Goal: Task Accomplishment & Management: Manage account settings

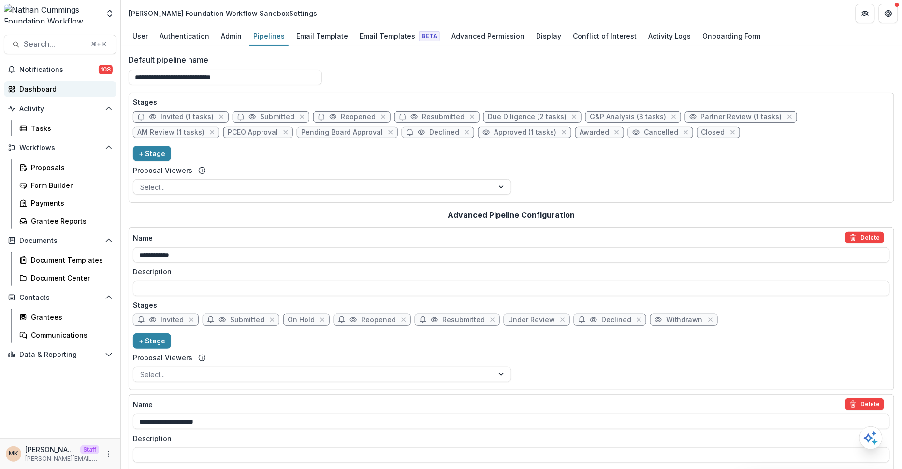
click at [41, 84] on div "Dashboard" at bounding box center [63, 89] width 89 height 10
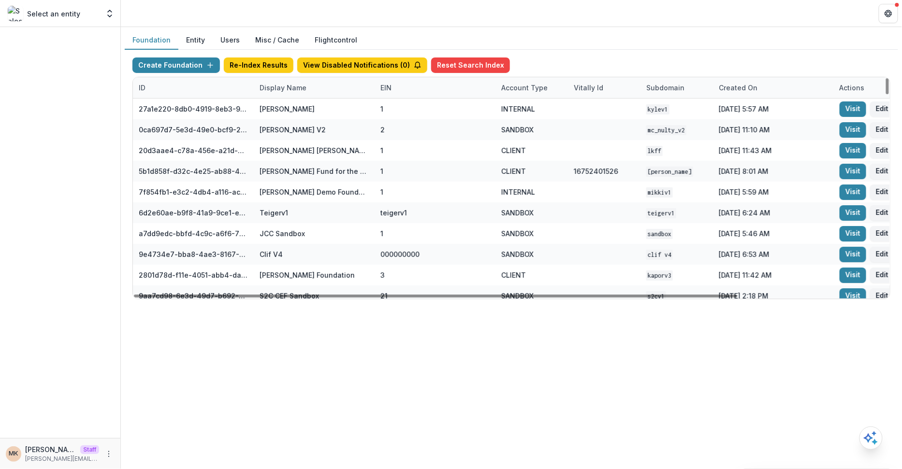
click at [285, 87] on div "Display Name" at bounding box center [283, 88] width 58 height 10
click at [285, 104] on input at bounding box center [313, 108] width 116 height 15
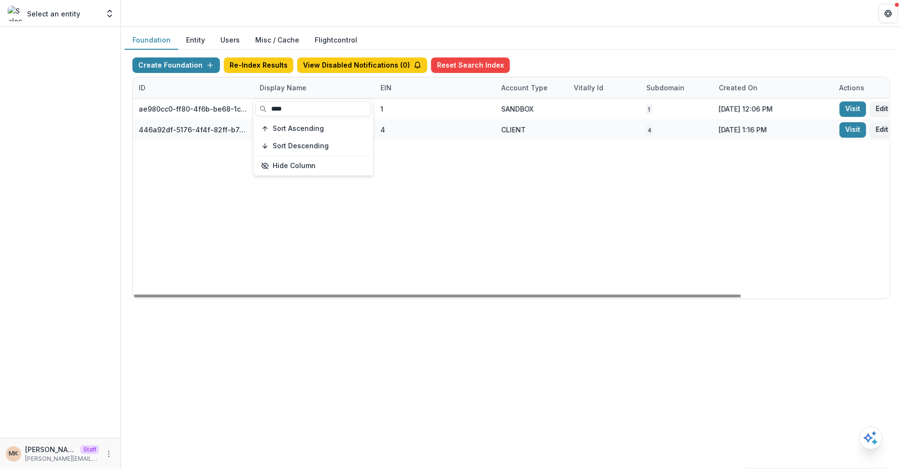
type input "****"
click at [591, 39] on div "Foundation Entity Users Misc / Cache Flightcontrol" at bounding box center [511, 40] width 773 height 19
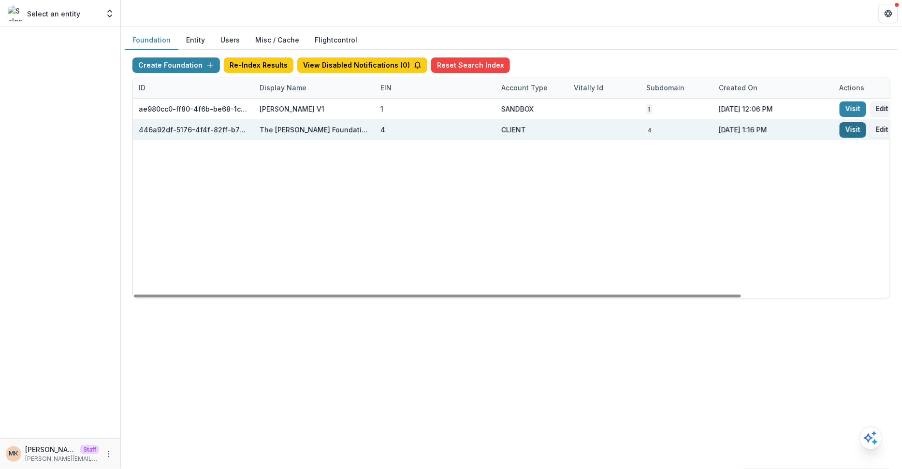
click at [855, 131] on link "Visit" at bounding box center [852, 129] width 27 height 15
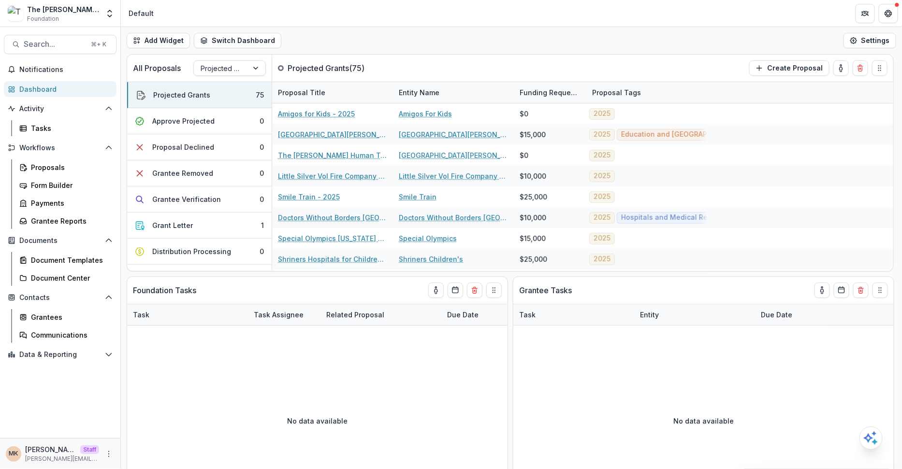
click at [51, 33] on div "Search... ⌘ + K Notifications Dashboard Activity Tasks Workflows Proposals Form…" at bounding box center [60, 248] width 121 height 442
click at [50, 45] on span "Search..." at bounding box center [54, 44] width 61 height 9
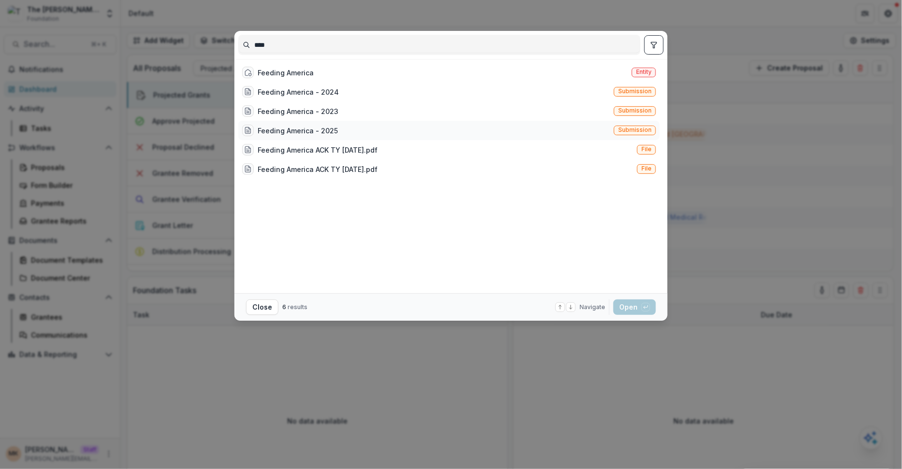
type input "****"
click at [330, 127] on div "Feeding America - 2025" at bounding box center [298, 131] width 80 height 10
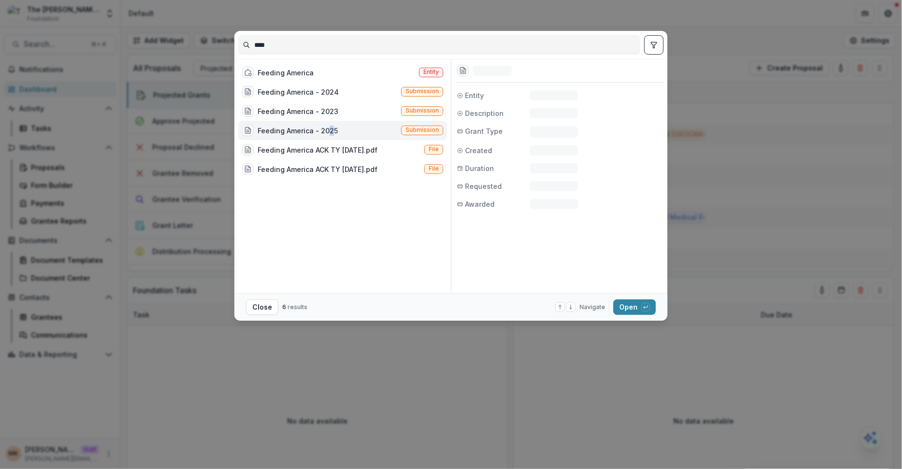
click at [330, 127] on div "Feeding America - 2025" at bounding box center [298, 131] width 80 height 10
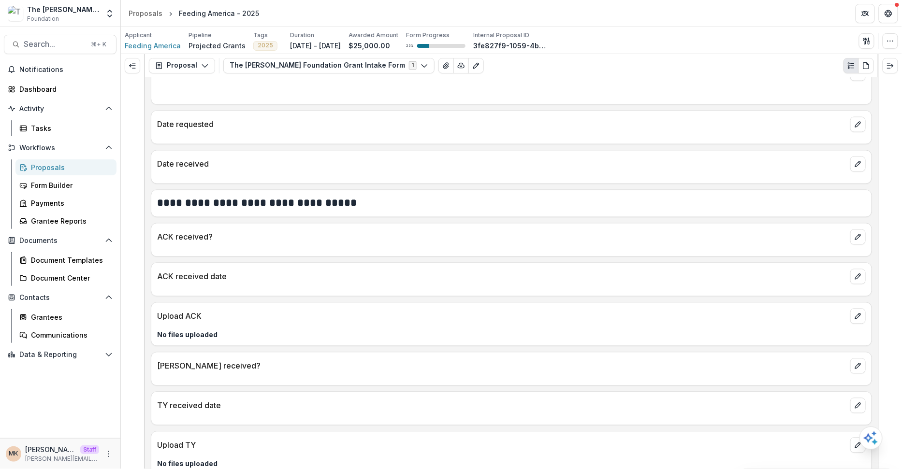
scroll to position [696, 0]
click at [40, 349] on button "Data & Reporting" at bounding box center [60, 354] width 113 height 15
click at [40, 385] on link "Data Report" at bounding box center [65, 392] width 101 height 16
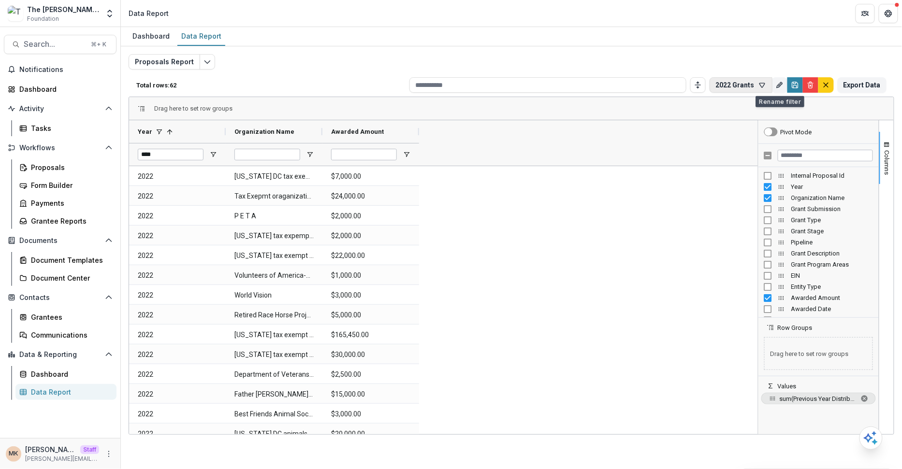
click at [765, 83] on button "2022 Grants" at bounding box center [740, 84] width 63 height 15
click at [784, 126] on button "Team Filters" at bounding box center [789, 130] width 44 height 20
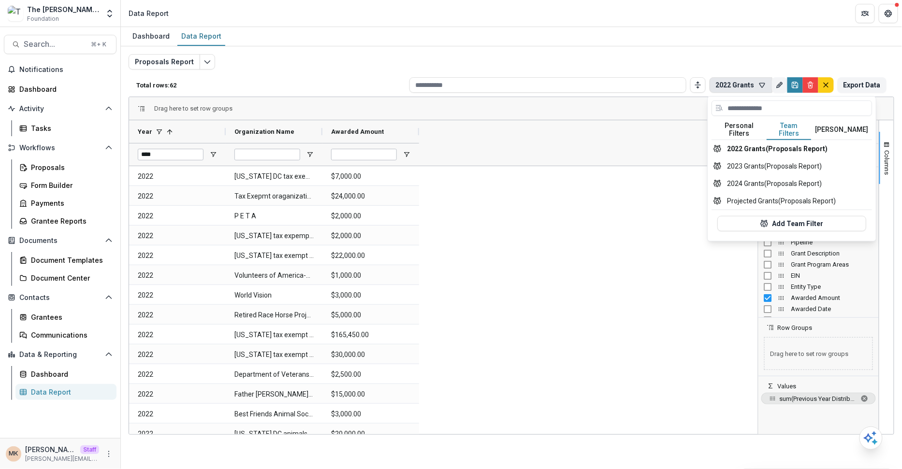
click at [679, 56] on div "Proposals Report Total rows: 62 2022 Grants Personal Filters Team Filters Temel…" at bounding box center [512, 233] width 766 height 358
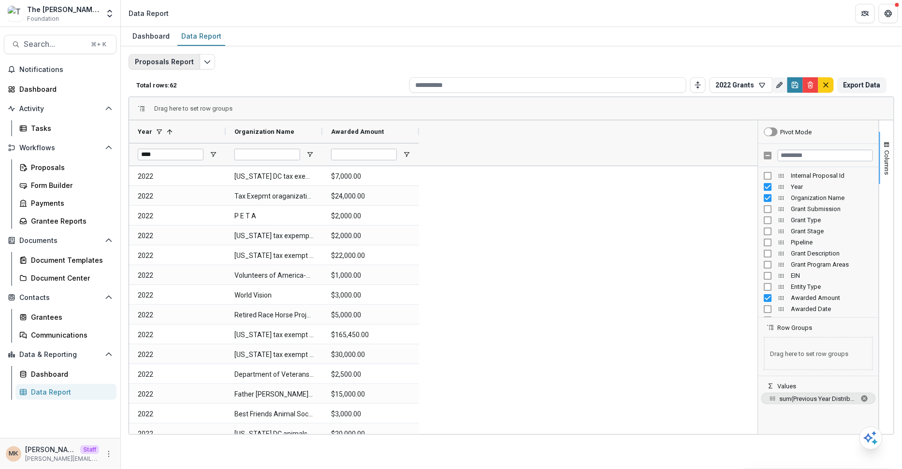
click at [177, 57] on button "Proposals Report" at bounding box center [165, 61] width 72 height 15
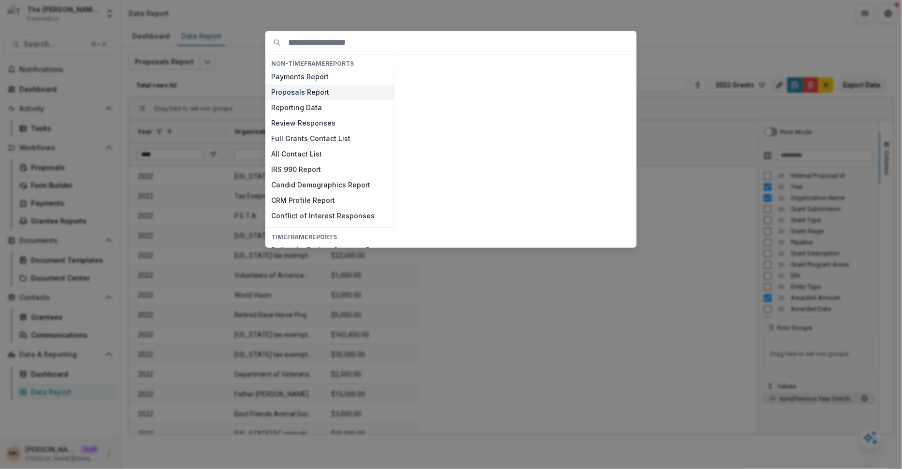
click at [317, 90] on button "Proposals Report" at bounding box center [329, 92] width 129 height 15
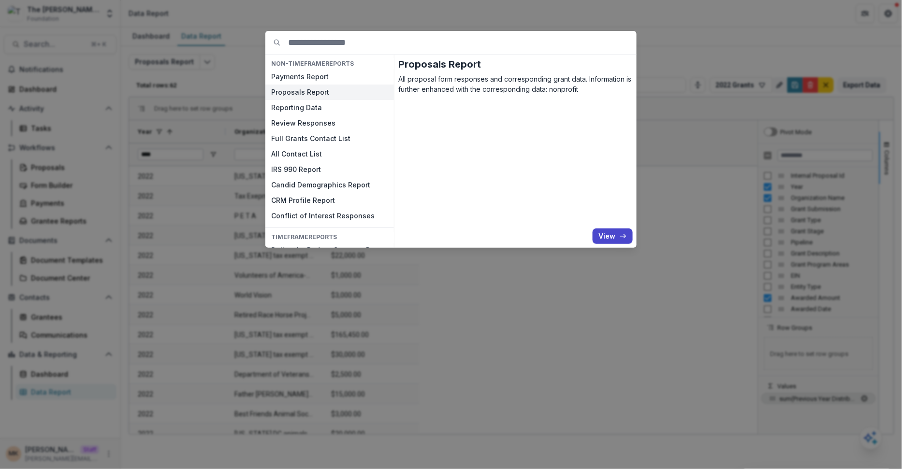
click at [316, 90] on button "Proposals Report" at bounding box center [329, 92] width 129 height 15
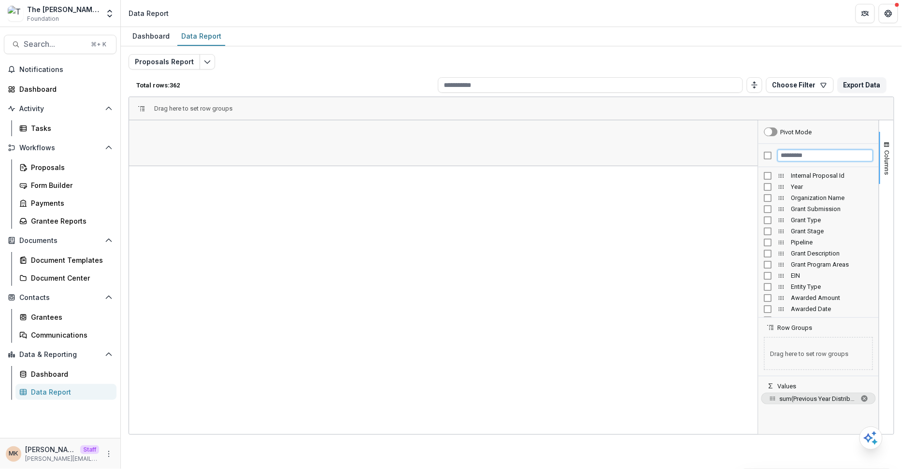
click at [799, 157] on input "Filter Columns Input" at bounding box center [825, 156] width 95 height 12
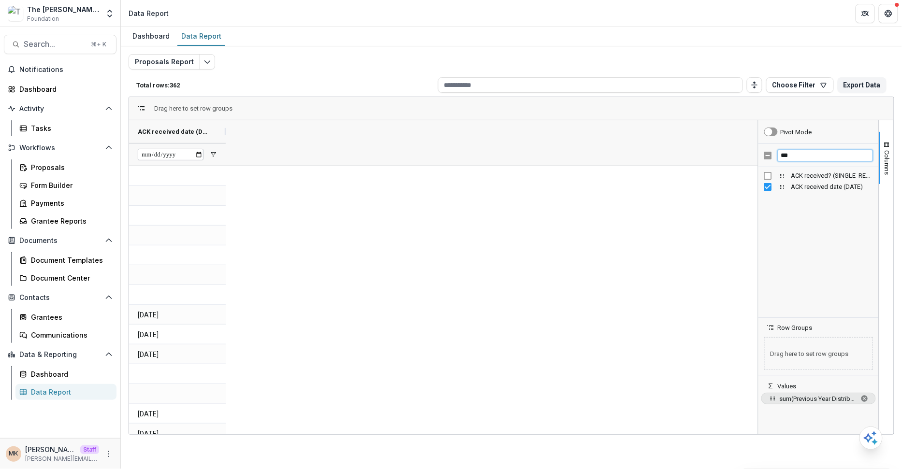
drag, startPoint x: 795, startPoint y: 156, endPoint x: 783, endPoint y: 154, distance: 11.3
click at [783, 155] on input "***" at bounding box center [825, 156] width 95 height 12
type input "*"
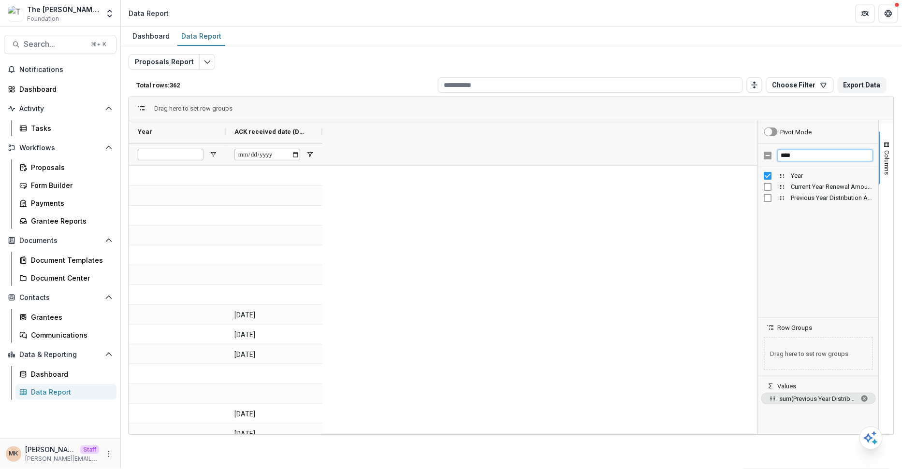
click at [772, 154] on div "****" at bounding box center [818, 155] width 120 height 23
type input "****"
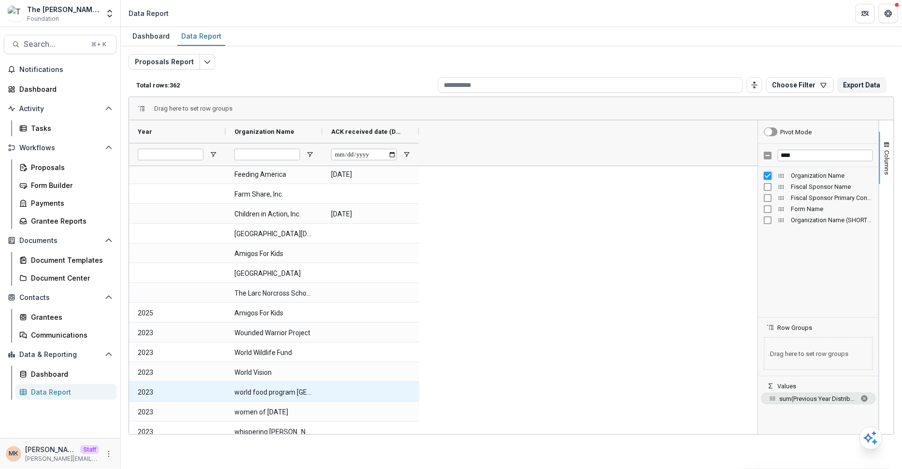
scroll to position [408, 0]
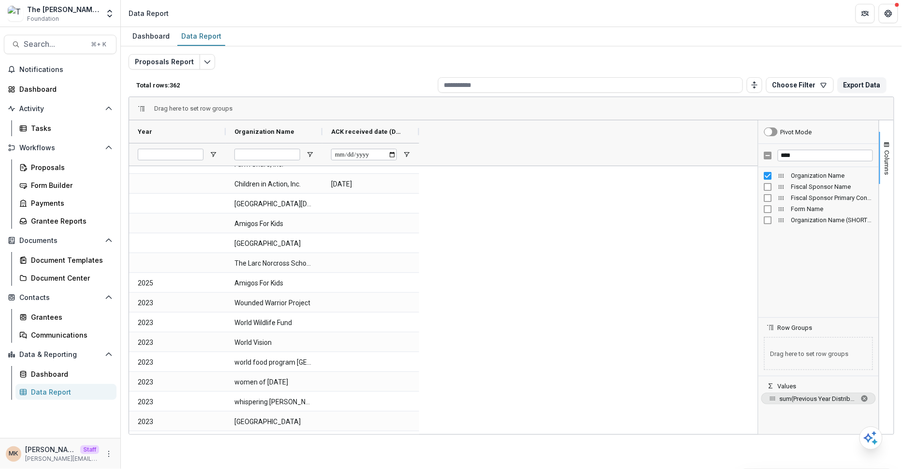
click at [217, 155] on div at bounding box center [177, 154] width 97 height 23
click at [213, 153] on span "Open Filter Menu" at bounding box center [213, 155] width 8 height 8
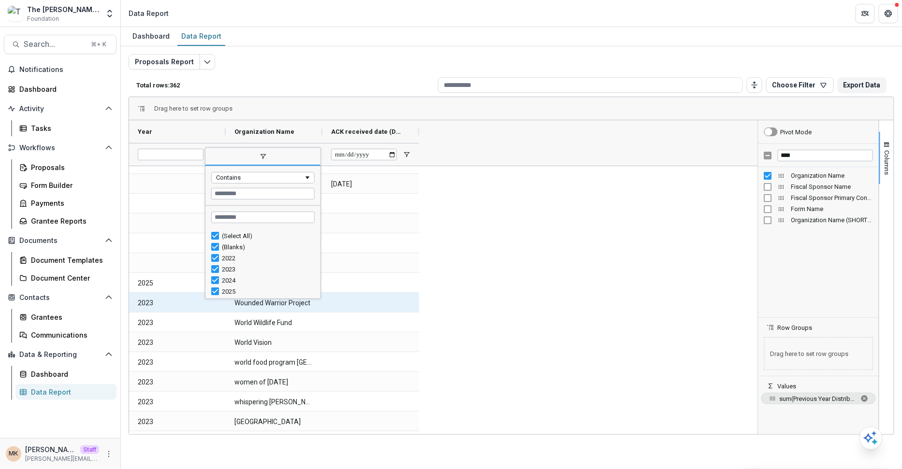
click at [397, 313] on div at bounding box center [370, 322] width 97 height 19
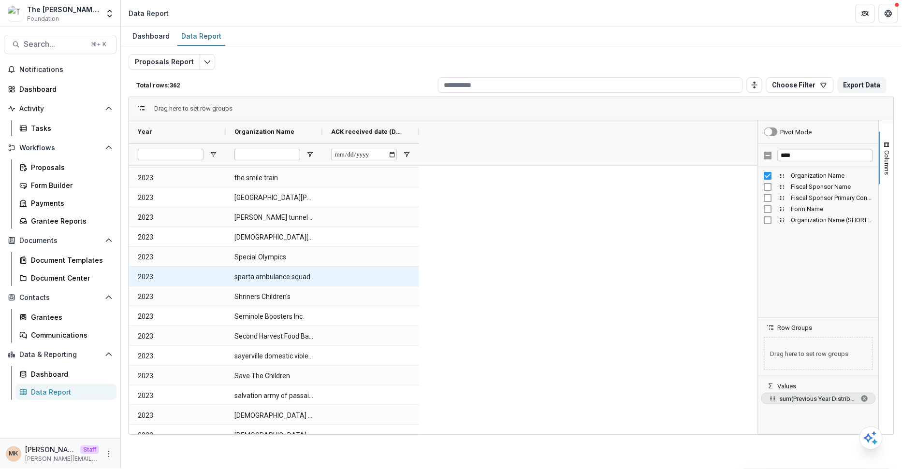
scroll to position [1133, 0]
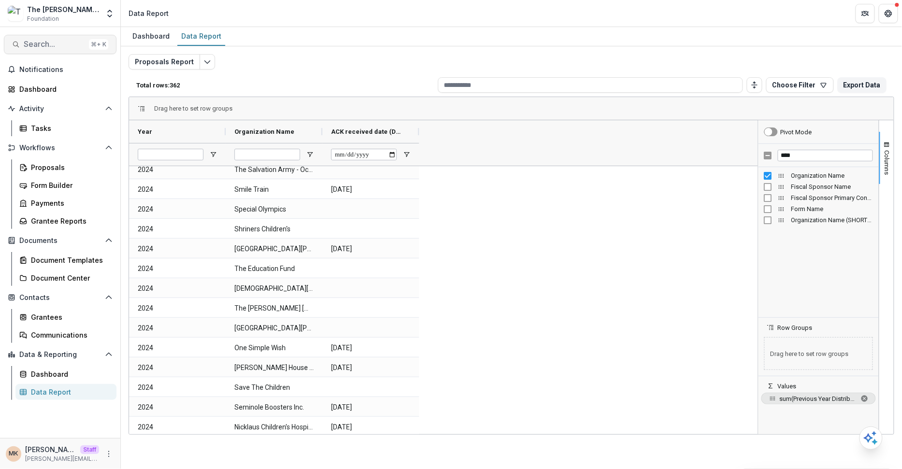
click at [50, 43] on span "Search..." at bounding box center [54, 44] width 61 height 9
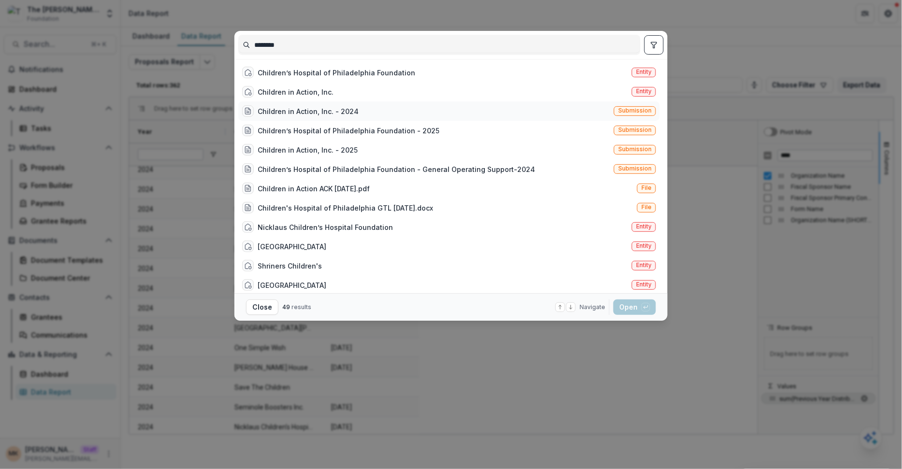
type input "********"
click at [353, 115] on div "Children in Action, Inc. - 2024" at bounding box center [308, 111] width 101 height 10
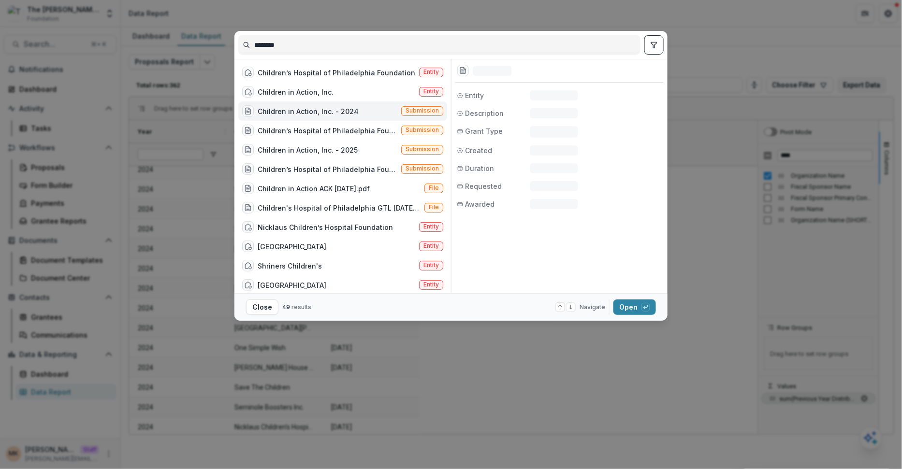
click at [353, 115] on div "Children in Action, Inc. - 2024" at bounding box center [308, 111] width 101 height 10
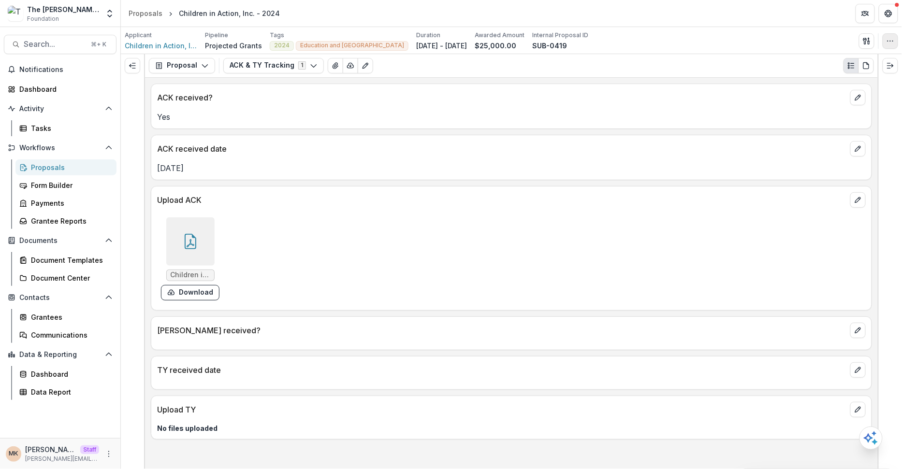
click at [893, 41] on circle "button" at bounding box center [893, 41] width 0 height 0
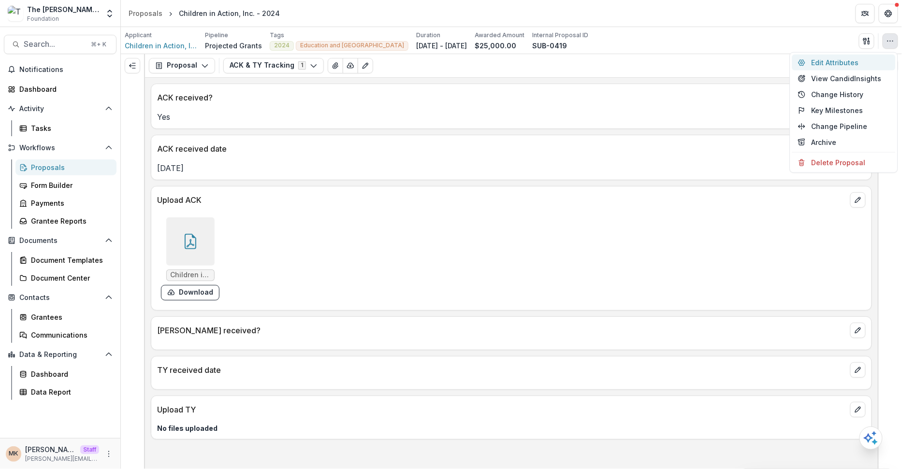
click at [822, 68] on button "Edit Attributes" at bounding box center [843, 63] width 103 height 16
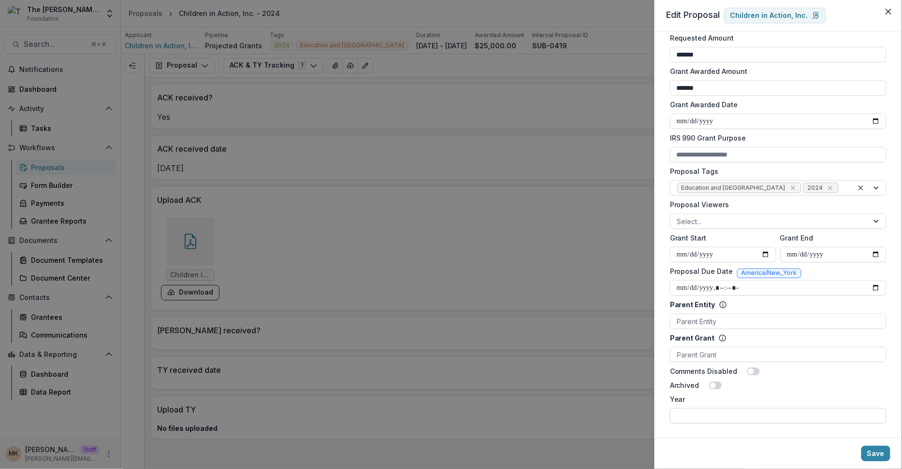
click at [719, 414] on input "Year" at bounding box center [778, 415] width 217 height 15
type input "****"
click at [870, 448] on button "Save" at bounding box center [875, 453] width 29 height 15
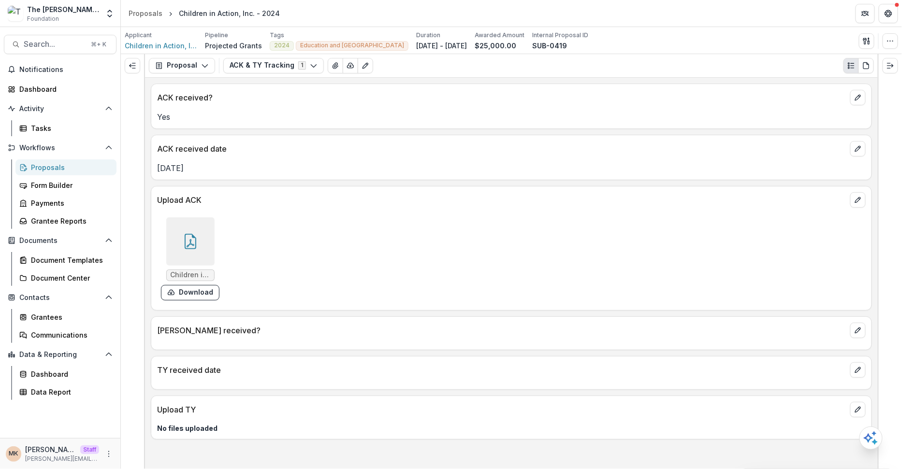
click at [86, 161] on link "Proposals" at bounding box center [65, 167] width 101 height 16
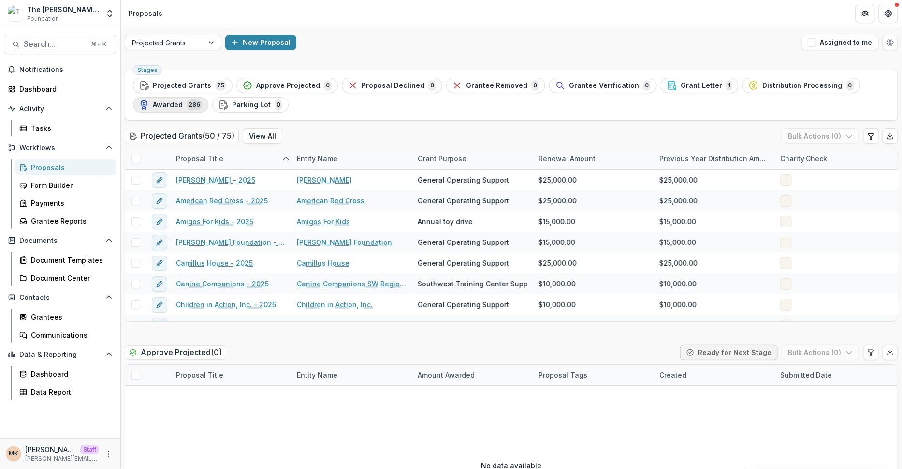
click at [179, 102] on span "Awarded" at bounding box center [168, 105] width 30 height 8
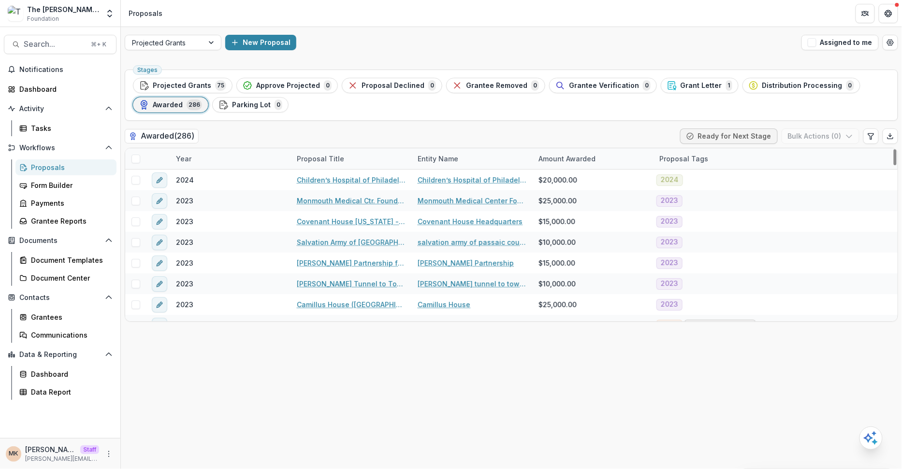
click at [680, 160] on div "Proposal Tags" at bounding box center [683, 159] width 60 height 10
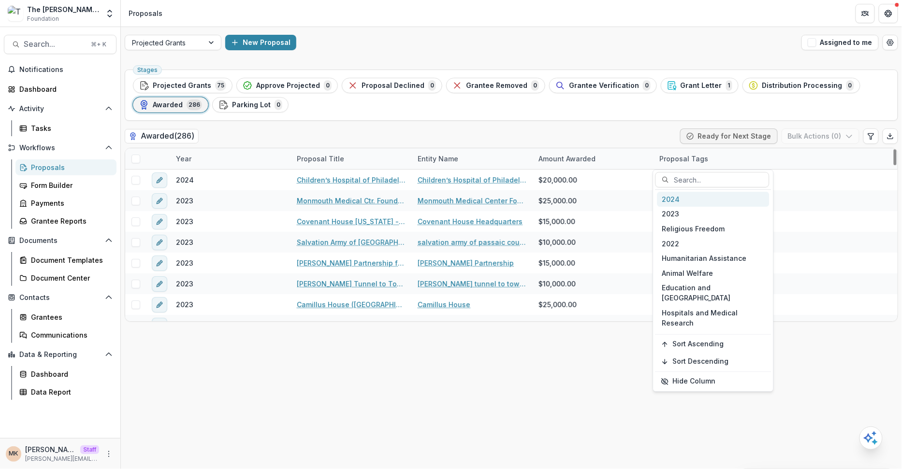
click at [680, 200] on div "2024" at bounding box center [713, 199] width 112 height 15
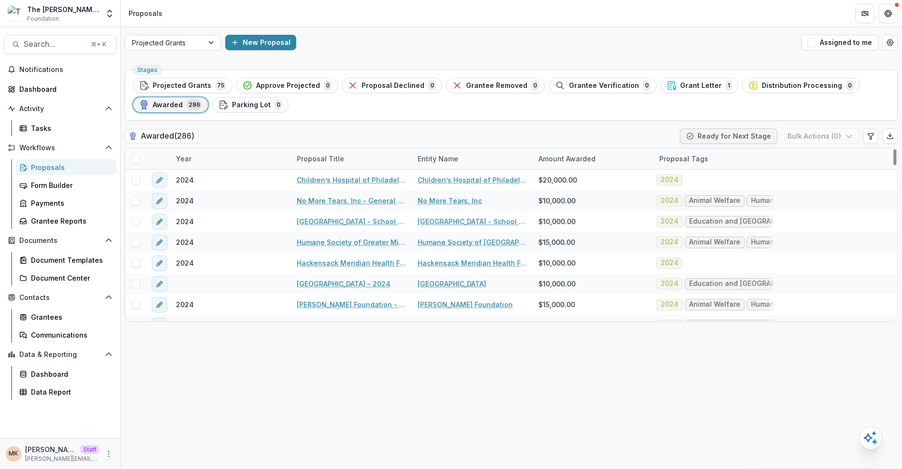
click at [551, 134] on div "Awarded ( 286 ) Ready for Next Stage Bulk Actions ( 0 )" at bounding box center [511, 138] width 773 height 19
click at [138, 159] on span at bounding box center [135, 159] width 9 height 9
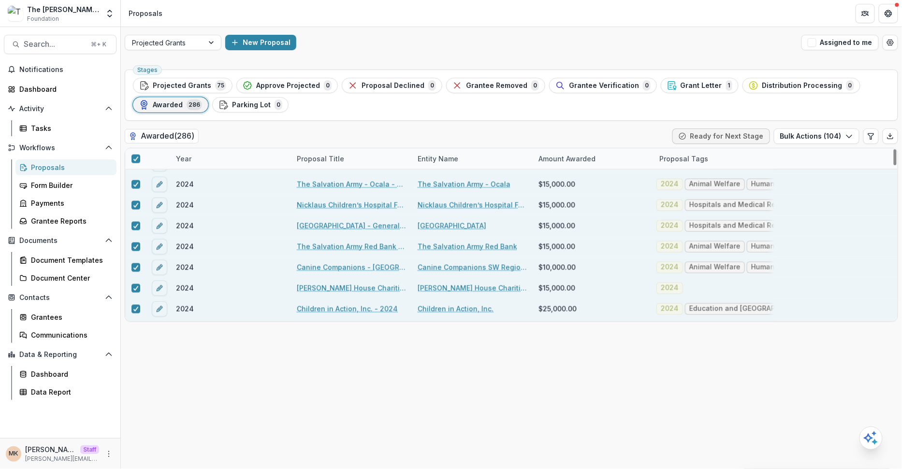
scroll to position [2009, 0]
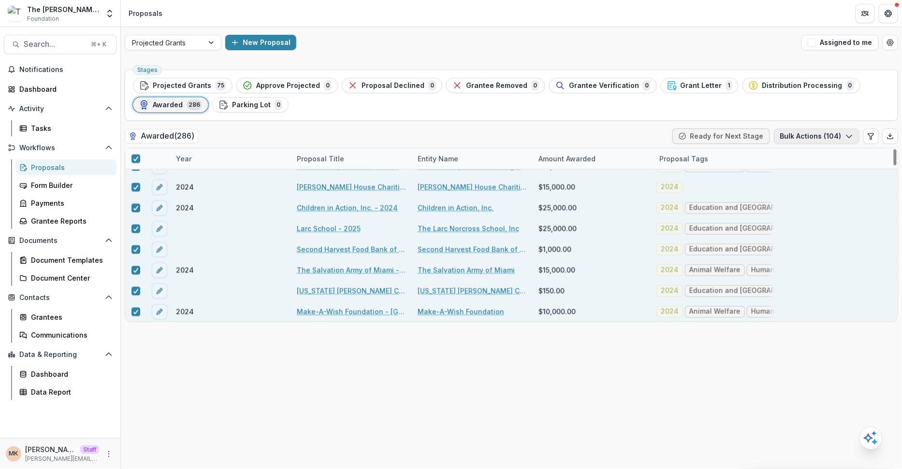
click at [832, 133] on button "Bulk Actions ( 104 )" at bounding box center [817, 136] width 86 height 15
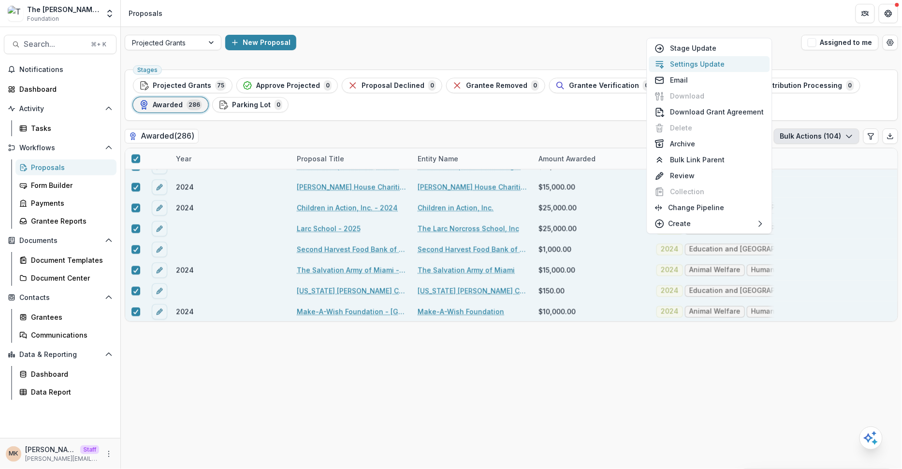
click at [681, 60] on button "Settings Update" at bounding box center [709, 64] width 121 height 16
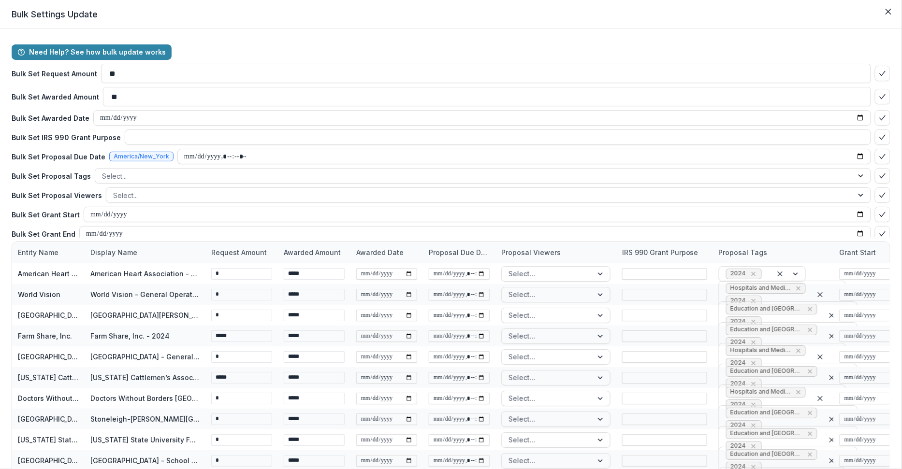
scroll to position [42, 0]
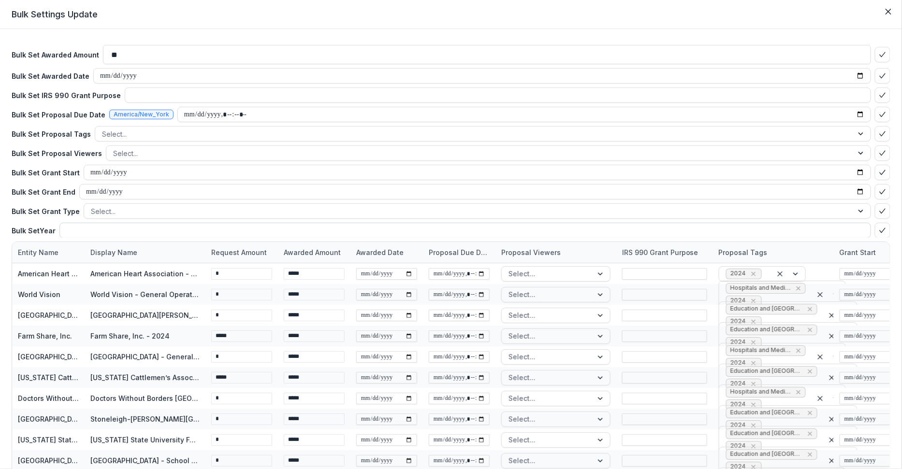
click at [99, 226] on input at bounding box center [464, 230] width 811 height 15
type input "****"
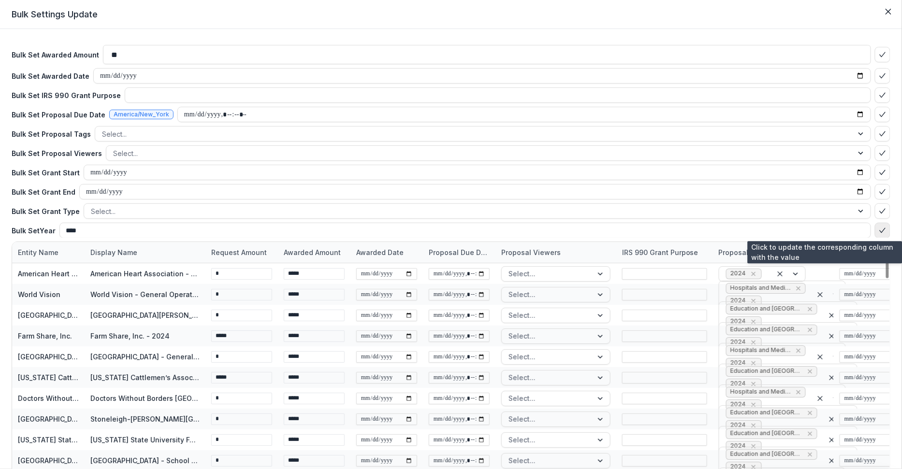
click at [879, 231] on icon "bulk-confirm-option" at bounding box center [883, 231] width 8 height 8
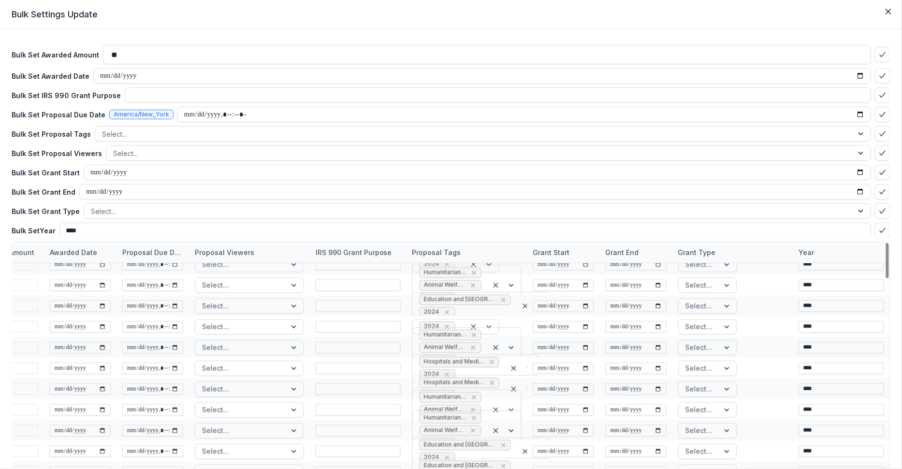
scroll to position [97, 0]
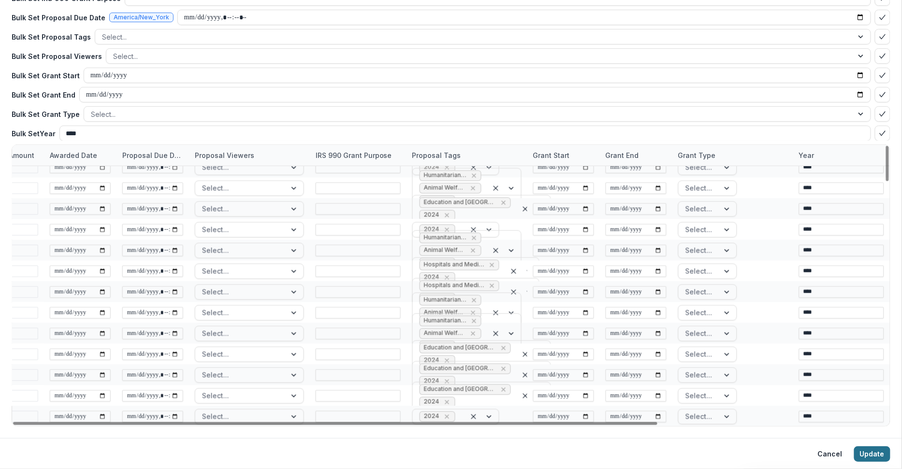
click at [869, 456] on button "Update" at bounding box center [872, 454] width 36 height 15
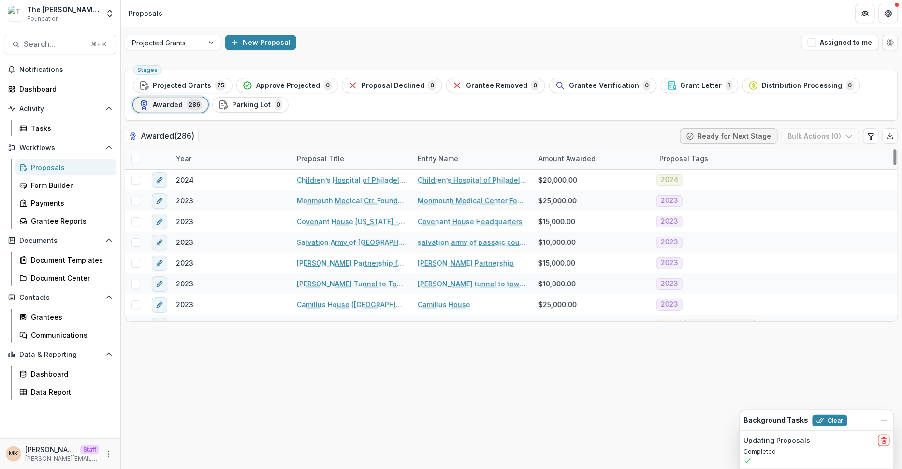
click at [670, 161] on div "Proposal Tags" at bounding box center [683, 159] width 60 height 10
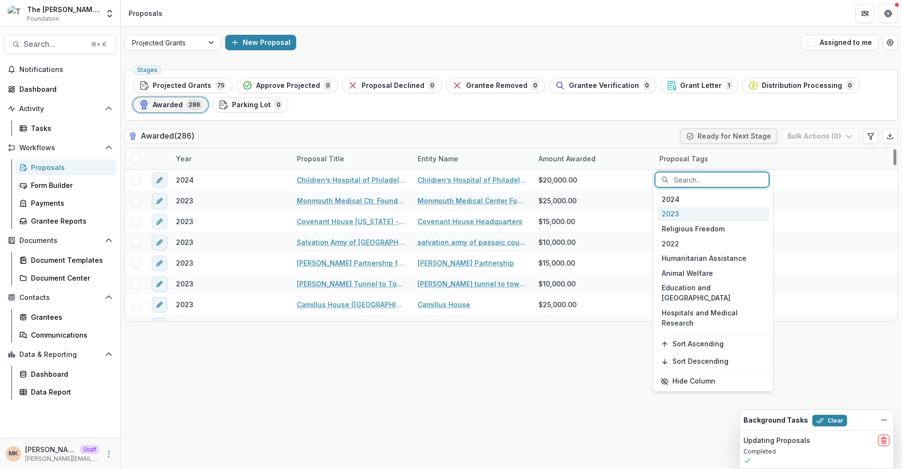
click at [679, 210] on div "2023" at bounding box center [713, 214] width 112 height 15
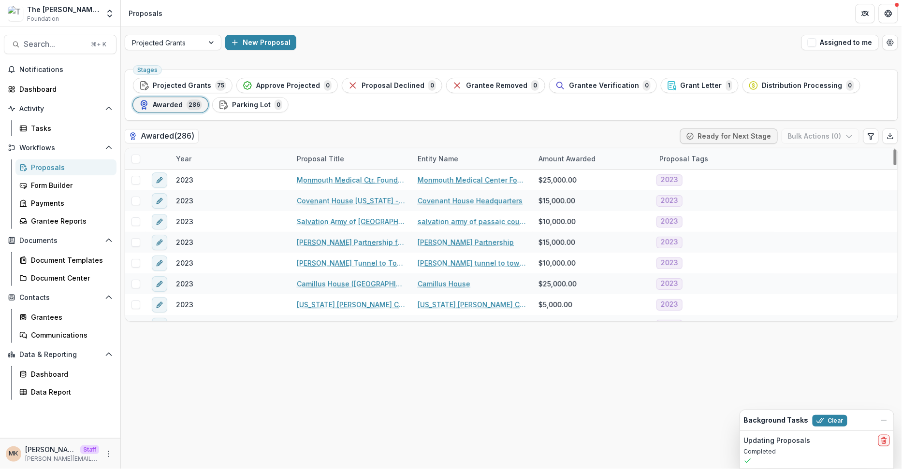
click at [458, 407] on div "Stages Projected Grants 75 Approve Projected 0 Proposal Declined 0 Grantee Remo…" at bounding box center [511, 268] width 781 height 404
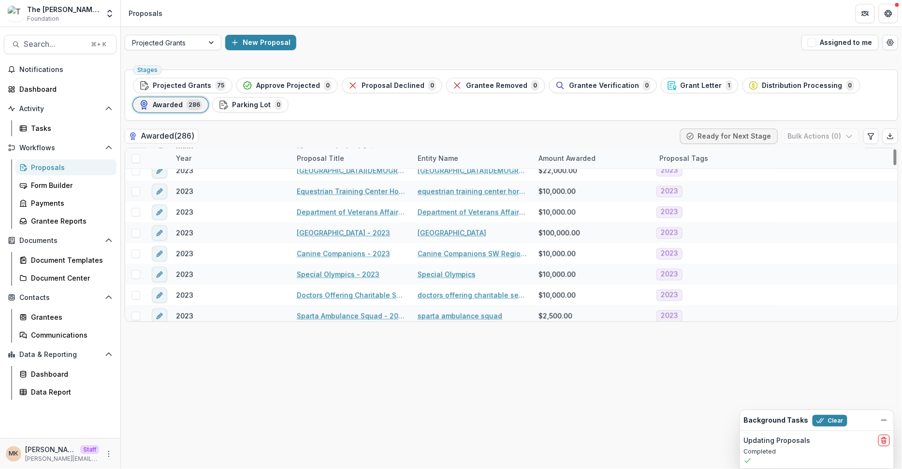
scroll to position [2341, 0]
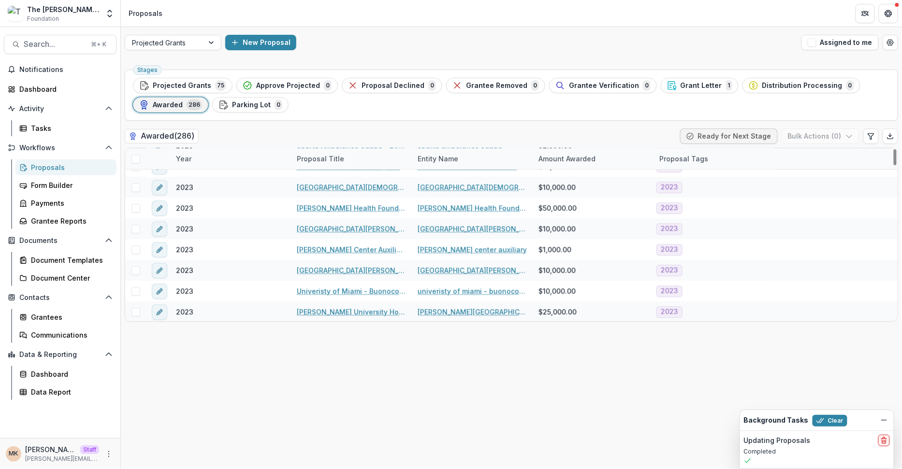
click at [682, 159] on div "Proposal Tags" at bounding box center [683, 159] width 60 height 10
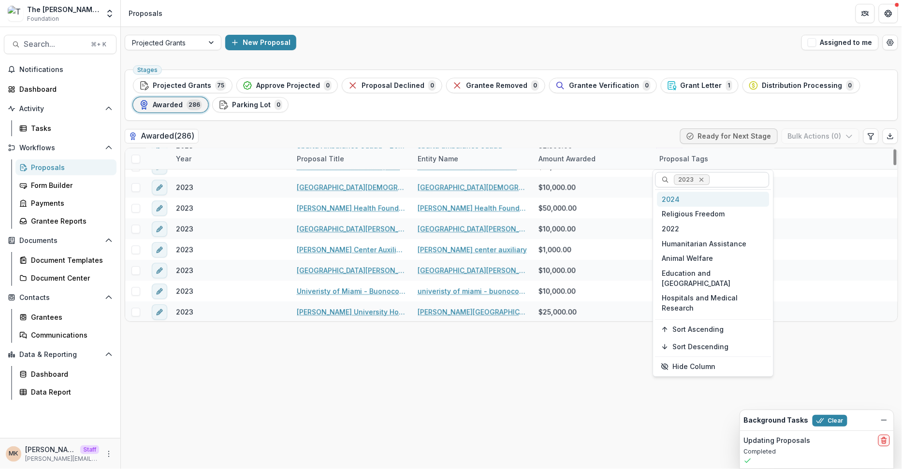
click at [701, 179] on icon "Remove 2023" at bounding box center [701, 180] width 8 height 8
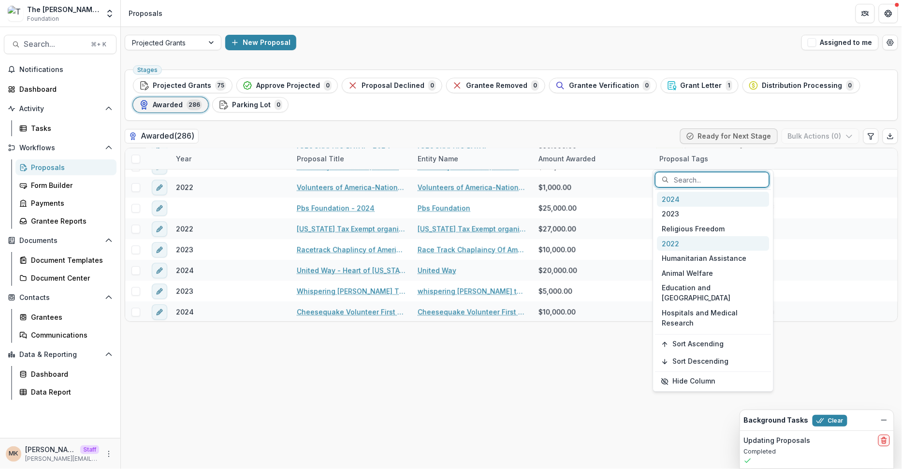
click at [676, 244] on div "2022" at bounding box center [713, 243] width 112 height 15
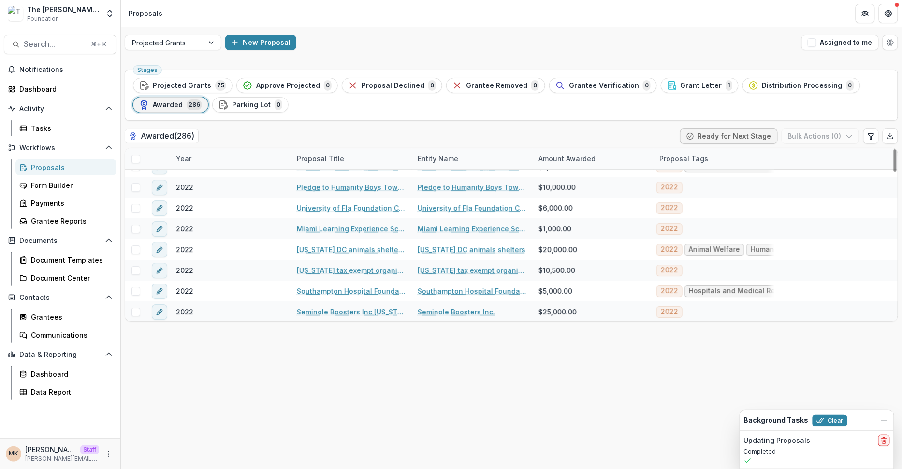
click at [554, 348] on div "Stages Projected Grants 75 Approve Projected 0 Proposal Declined 0 Grantee Remo…" at bounding box center [511, 268] width 781 height 404
click at [692, 158] on div "Proposal Tags" at bounding box center [683, 159] width 60 height 10
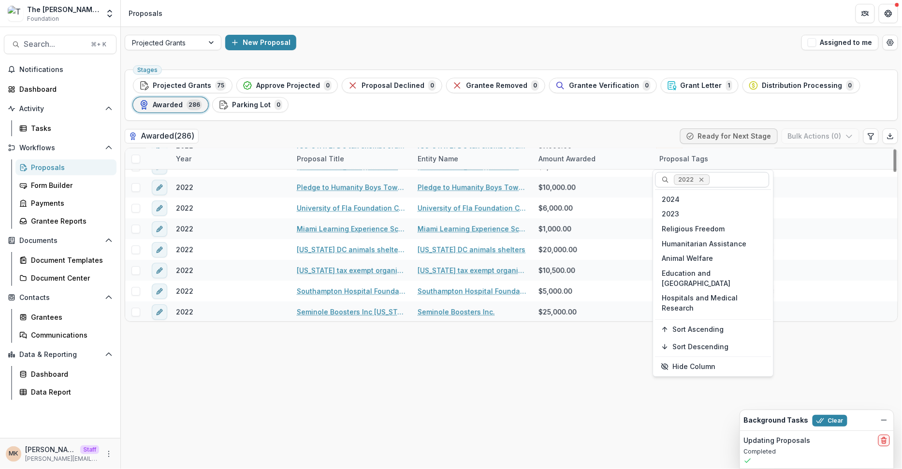
click at [699, 179] on icon "Remove 2022" at bounding box center [701, 180] width 4 height 4
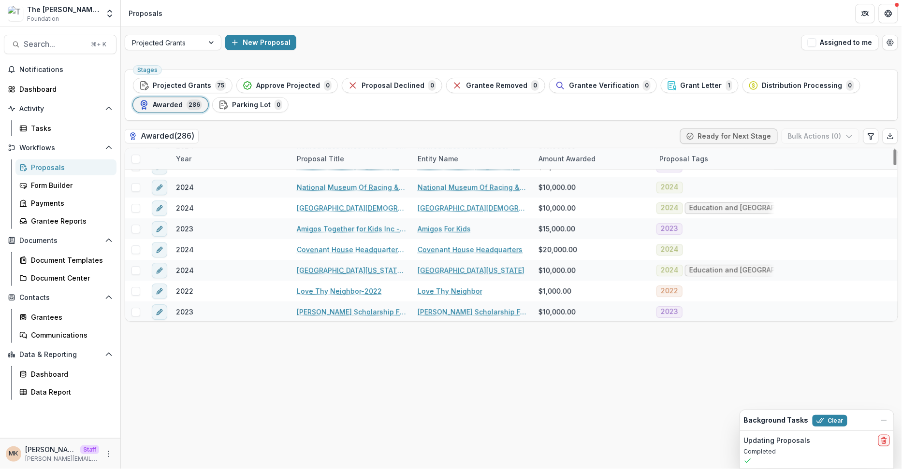
click at [617, 130] on div "Awarded ( 286 ) Ready for Next Stage Bulk Actions ( 0 )" at bounding box center [511, 138] width 773 height 19
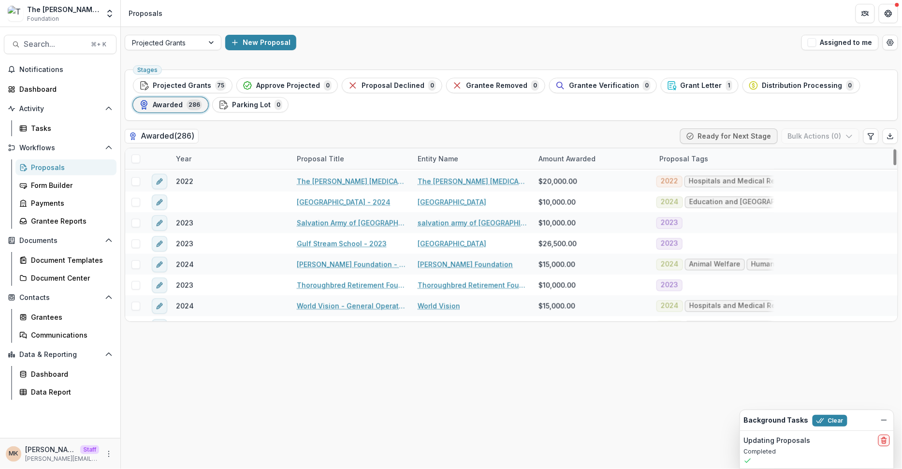
scroll to position [391, 0]
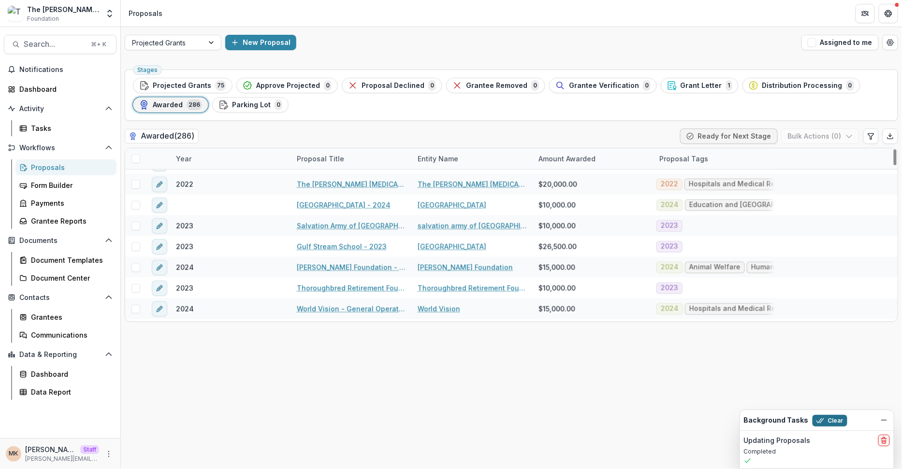
click at [832, 420] on button "Clear" at bounding box center [829, 421] width 35 height 12
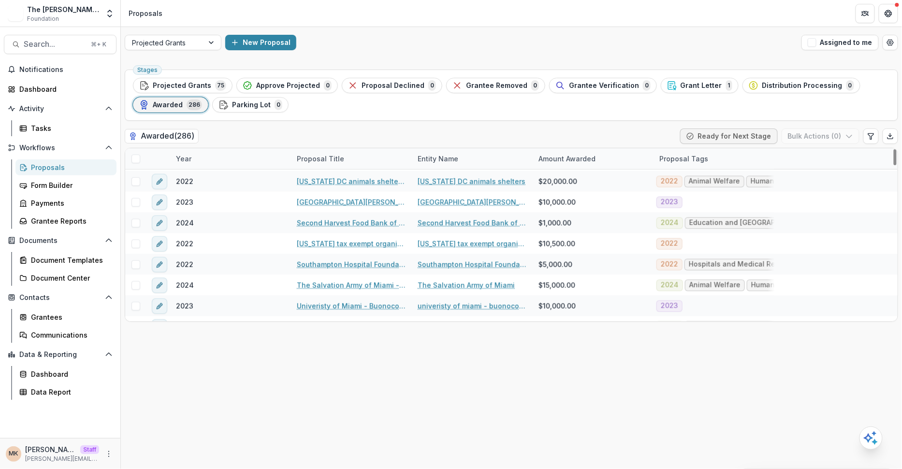
scroll to position [5791, 0]
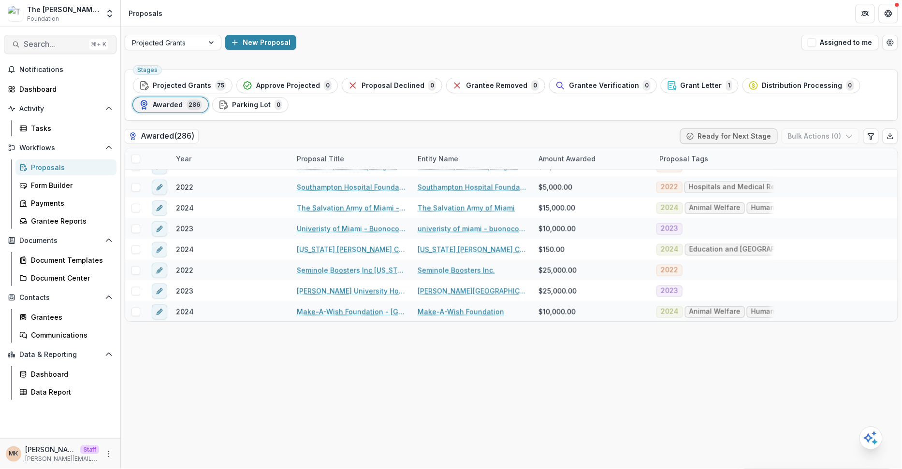
click at [74, 43] on span "Search..." at bounding box center [54, 44] width 61 height 9
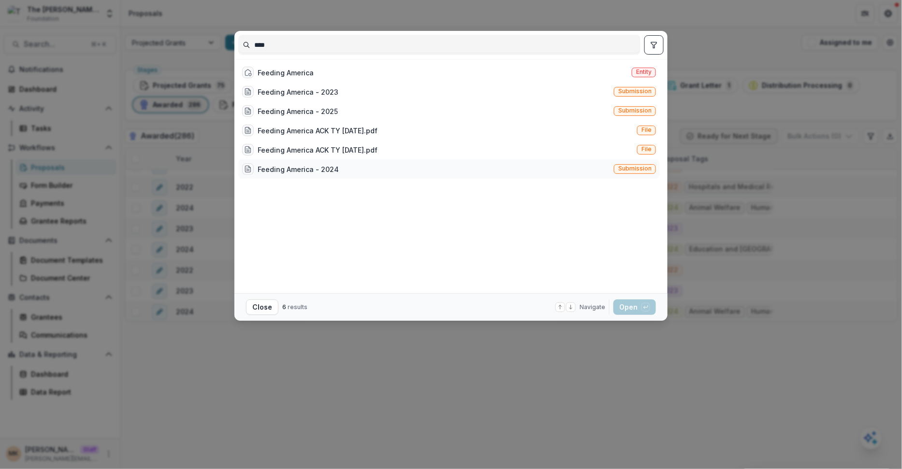
type input "****"
click at [300, 169] on div "Feeding America - 2024" at bounding box center [298, 169] width 81 height 10
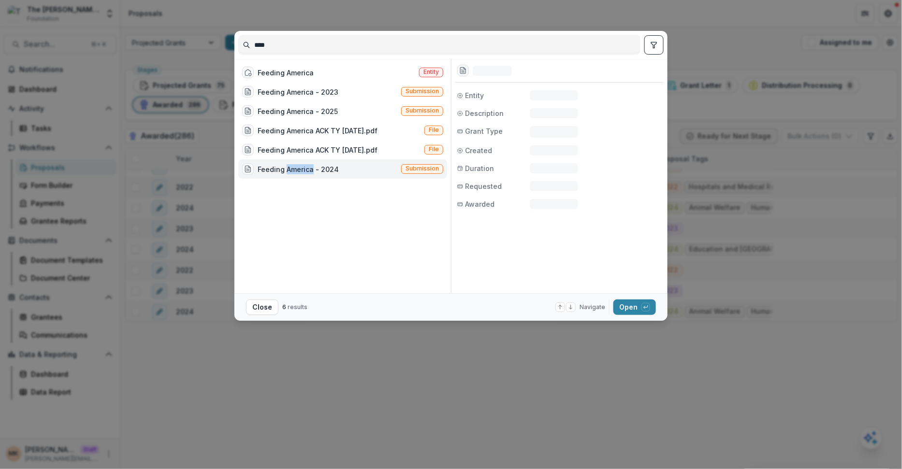
click at [300, 169] on div "Feeding America - 2024" at bounding box center [298, 169] width 81 height 10
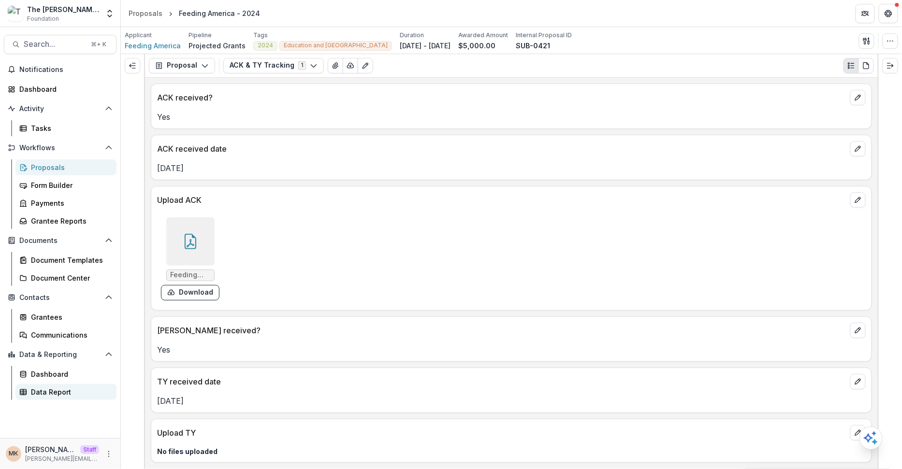
click at [45, 391] on div "Data Report" at bounding box center [70, 392] width 78 height 10
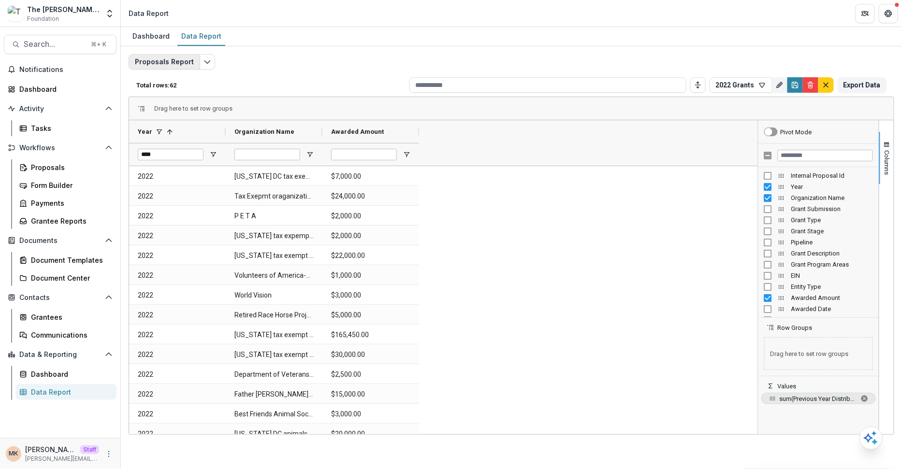
click at [166, 63] on button "Proposals Report" at bounding box center [165, 61] width 72 height 15
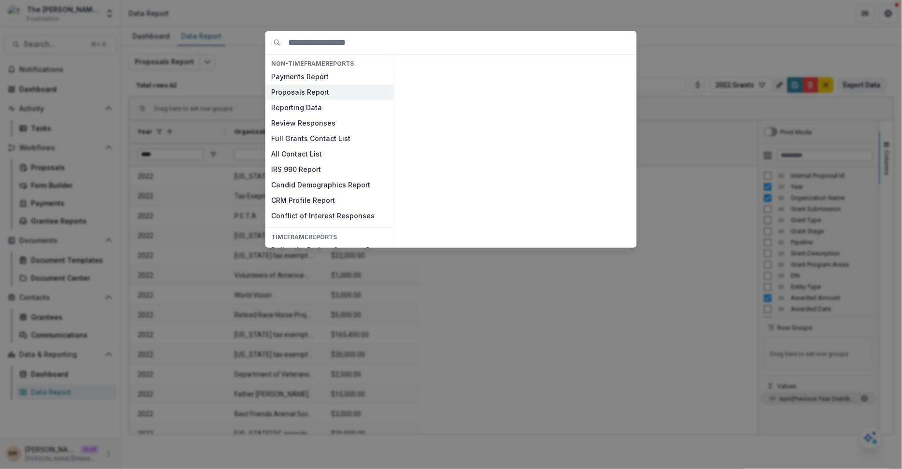
click at [292, 92] on button "Proposals Report" at bounding box center [329, 92] width 129 height 15
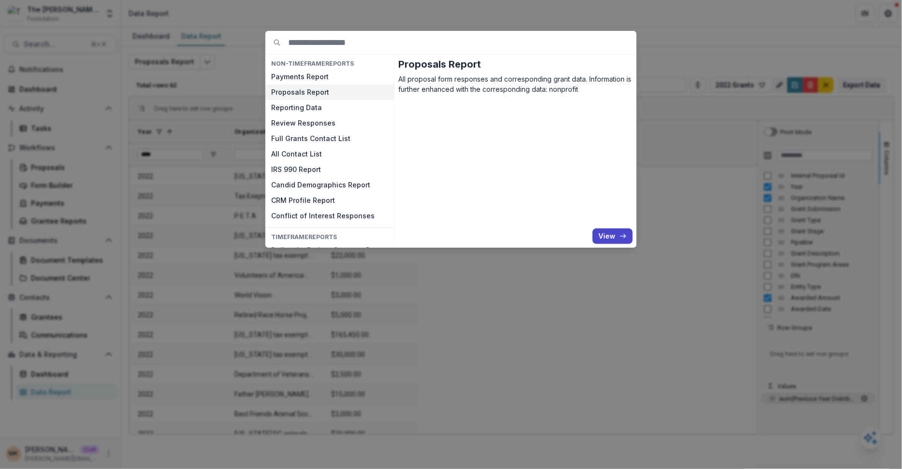
click at [292, 92] on button "Proposals Report" at bounding box center [329, 92] width 129 height 15
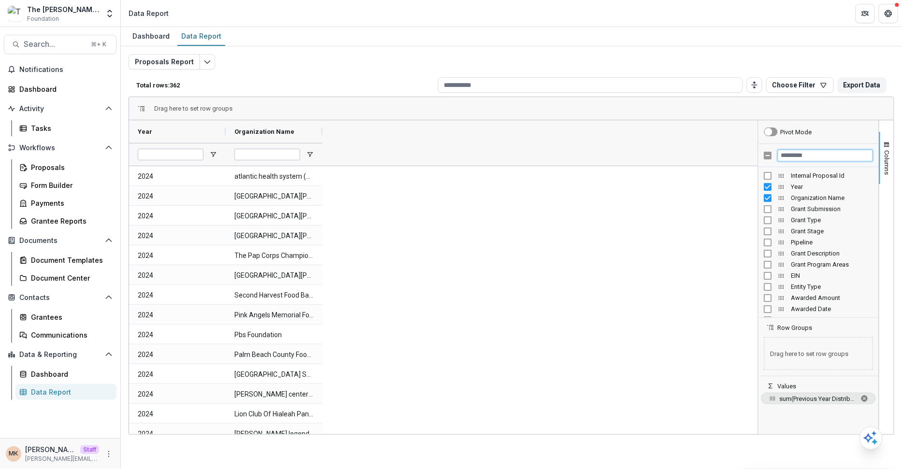
click at [804, 157] on input "Filter Columns Input" at bounding box center [825, 156] width 95 height 12
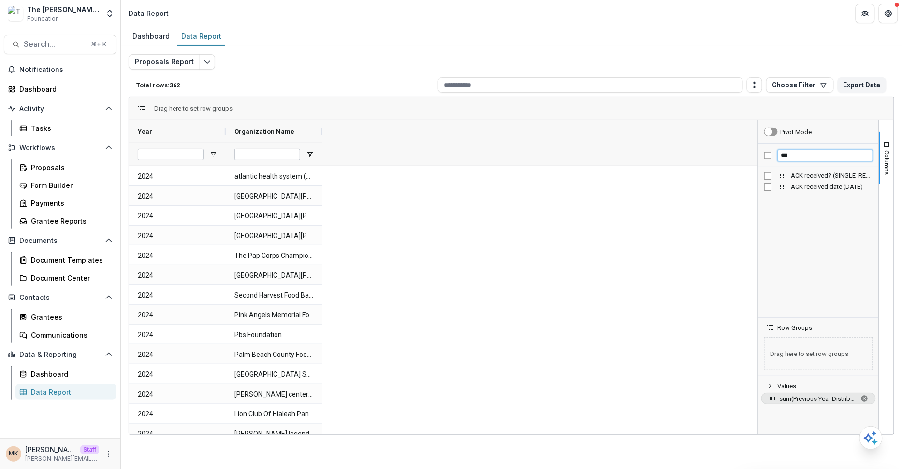
type input "***"
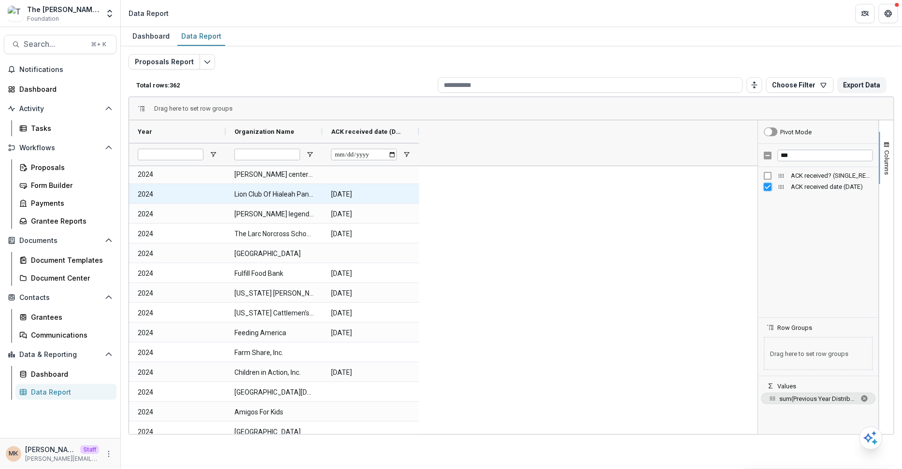
scroll to position [268, 0]
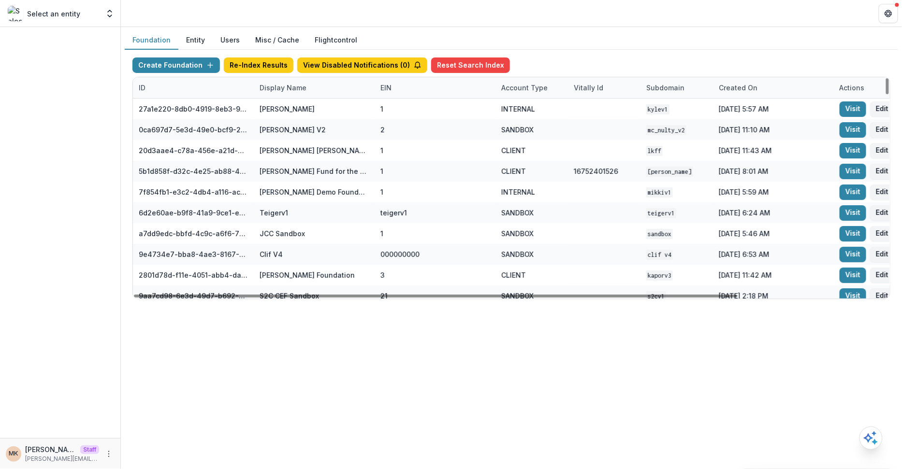
click at [299, 92] on div "Display Name" at bounding box center [314, 87] width 121 height 21
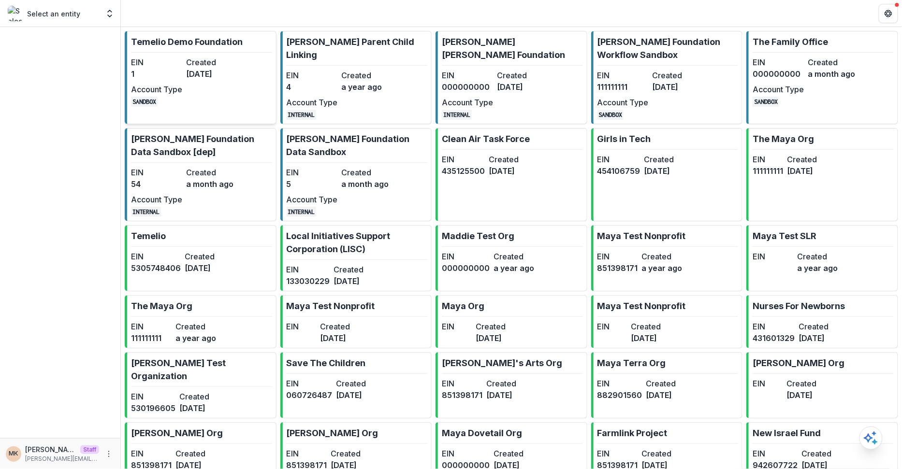
click at [240, 71] on link "Temelio Demo Foundation EIN 1 Created [DATE] Account Type SANDBOX" at bounding box center [201, 77] width 152 height 93
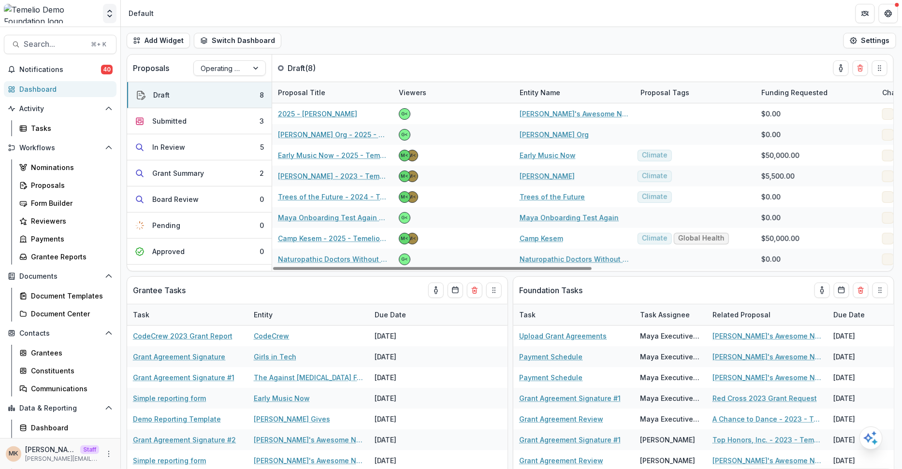
click at [107, 9] on icon "Open entity switcher" at bounding box center [110, 14] width 10 height 10
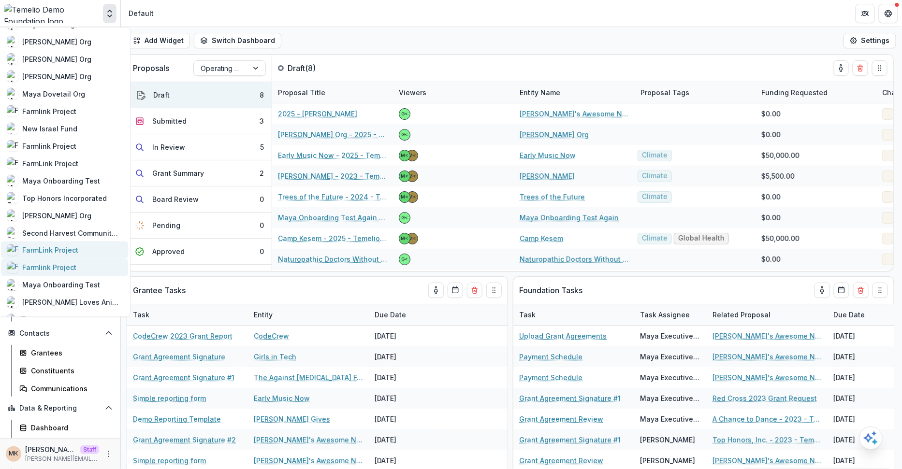
scroll to position [550, 0]
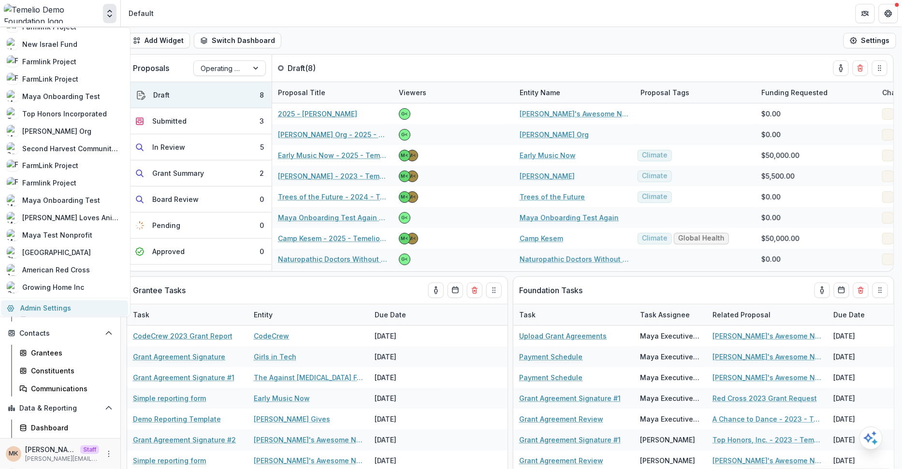
click at [81, 302] on link "Admin Settings" at bounding box center [64, 308] width 127 height 16
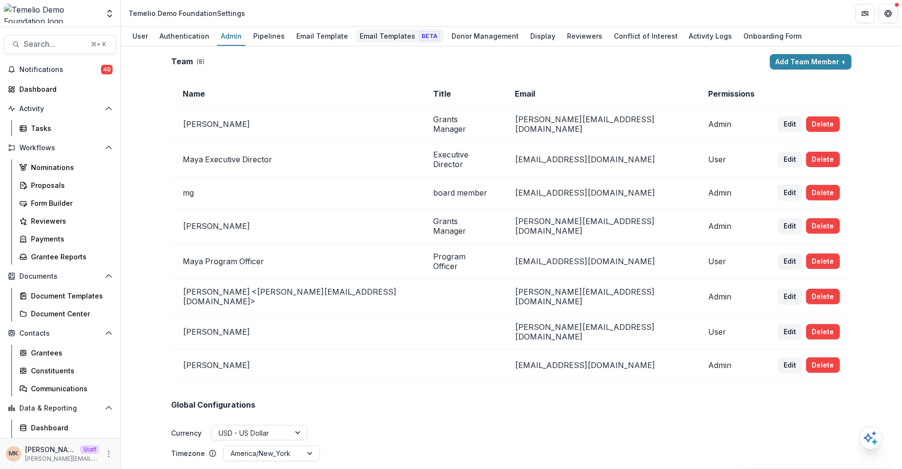
click at [367, 33] on div "Email Templates Beta" at bounding box center [400, 36] width 88 height 14
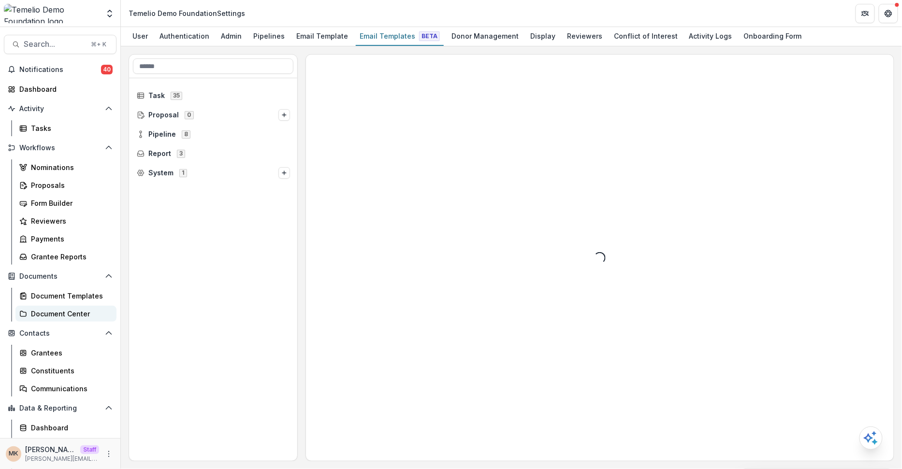
scroll to position [32, 0]
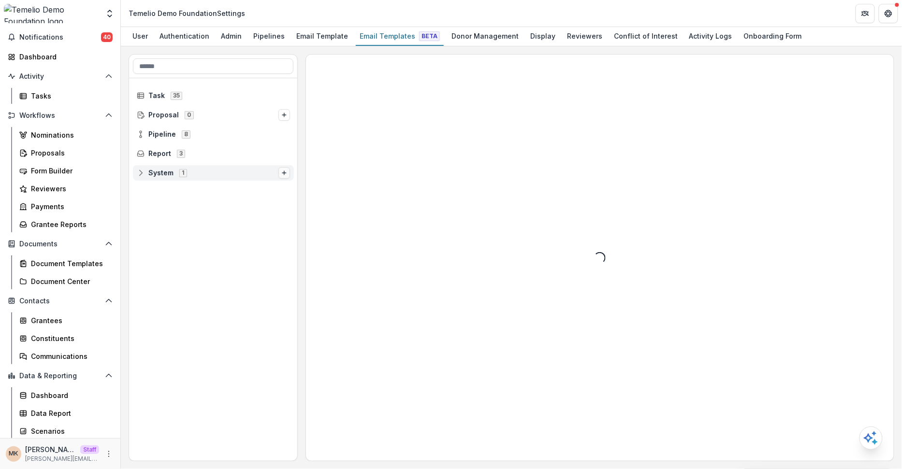
click at [278, 171] on button "Options" at bounding box center [284, 173] width 12 height 12
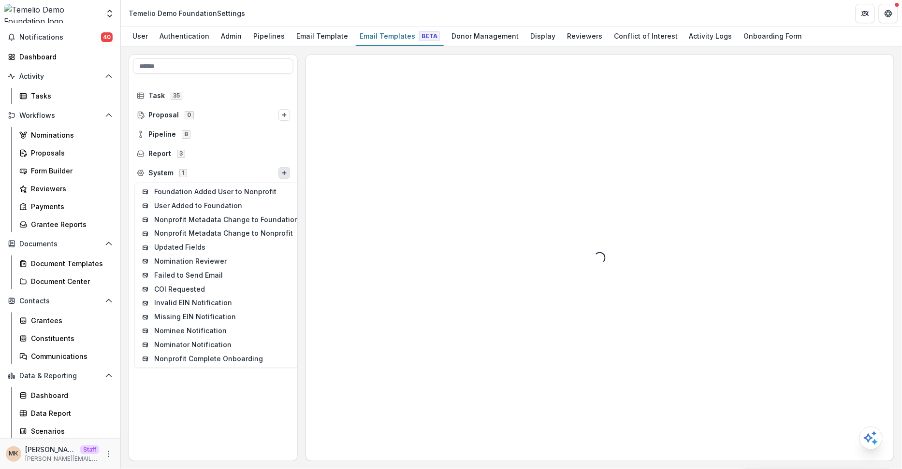
click at [369, 206] on div "Loading..." at bounding box center [600, 258] width 588 height 406
